Goal: Transaction & Acquisition: Book appointment/travel/reservation

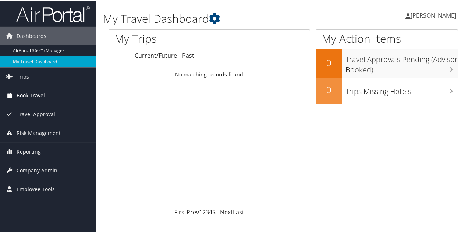
click at [46, 94] on link "Book Travel" at bounding box center [48, 95] width 96 height 18
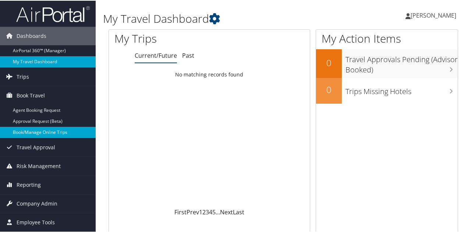
click at [45, 128] on link "Book/Manage Online Trips" at bounding box center [48, 131] width 96 height 11
